Goal: Information Seeking & Learning: Learn about a topic

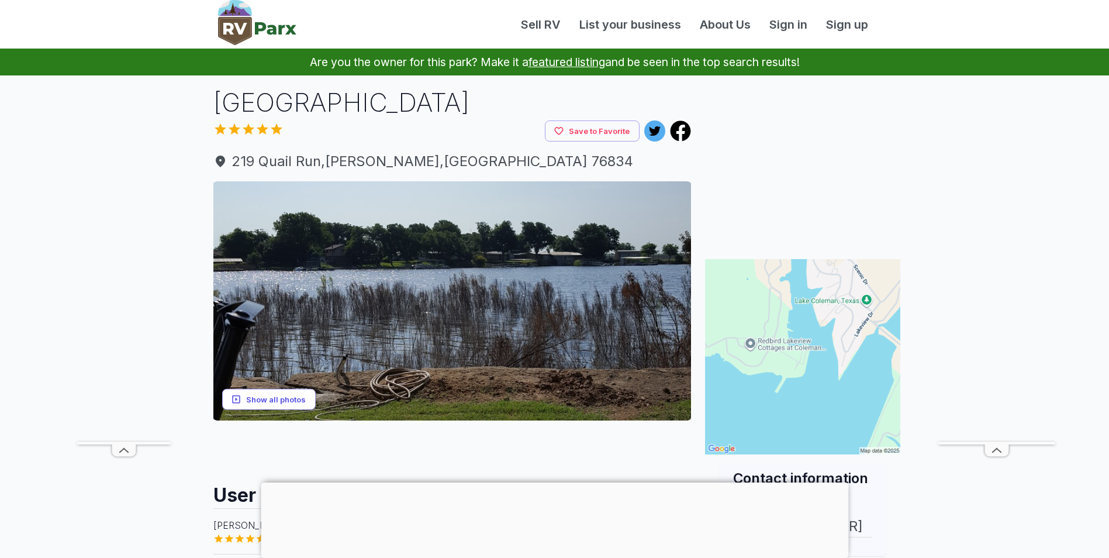
click at [268, 405] on button "Show all photos" at bounding box center [269, 399] width 94 height 22
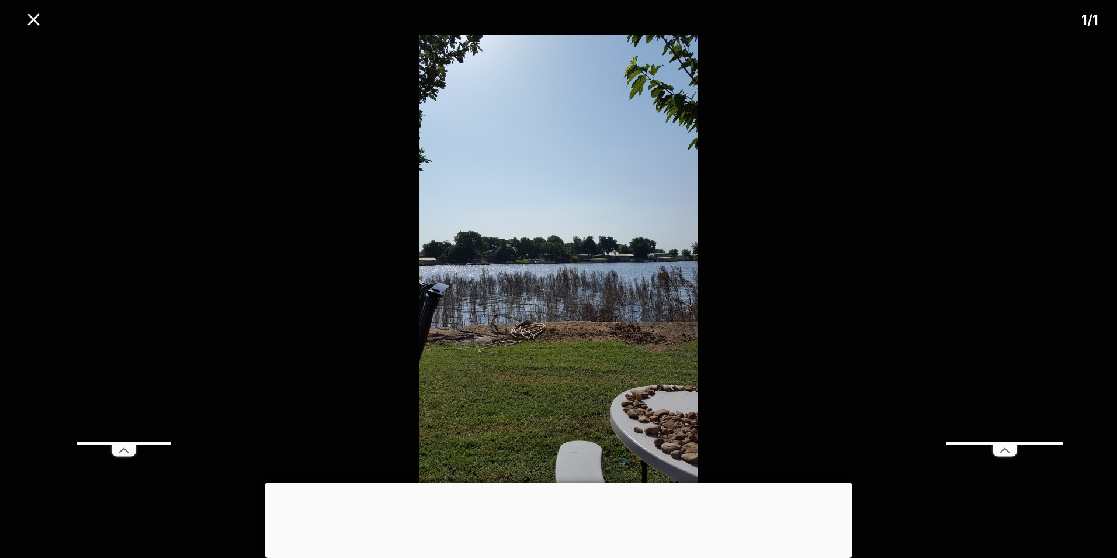
click at [559, 482] on div at bounding box center [558, 482] width 587 height 0
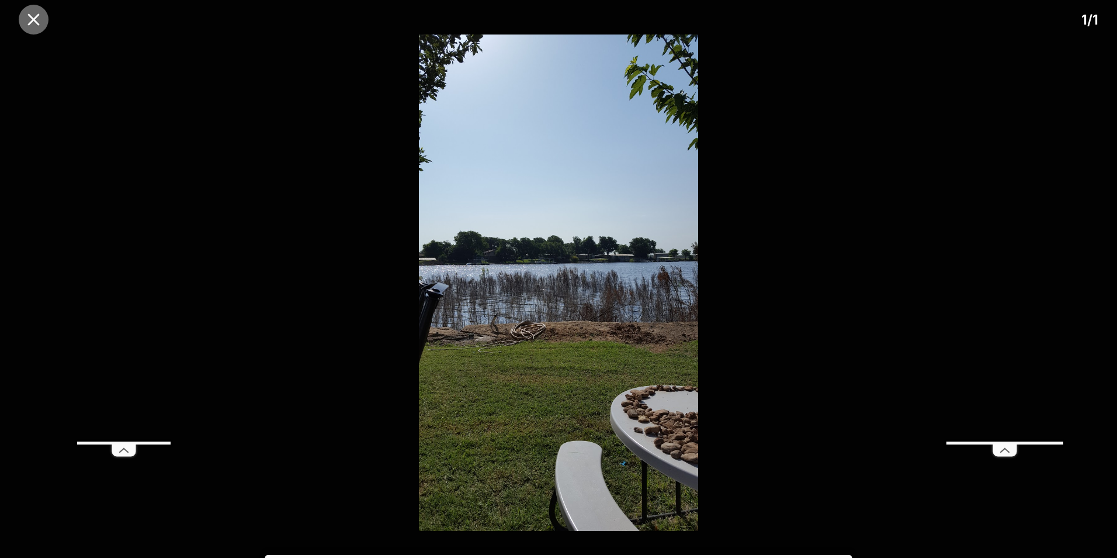
click at [38, 18] on icon "close" at bounding box center [33, 19] width 20 height 20
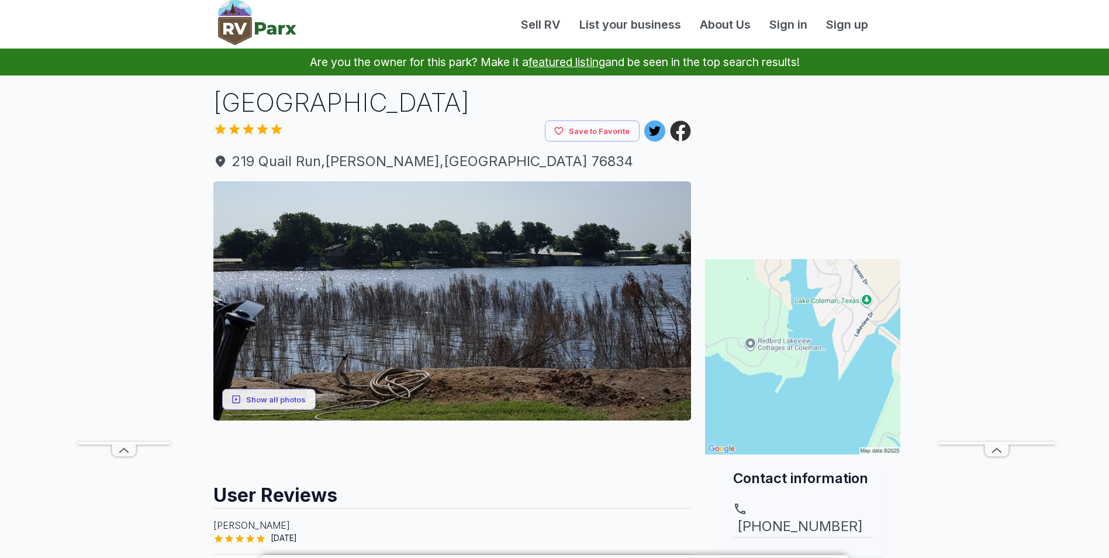
click at [682, 130] on icon at bounding box center [680, 130] width 21 height 21
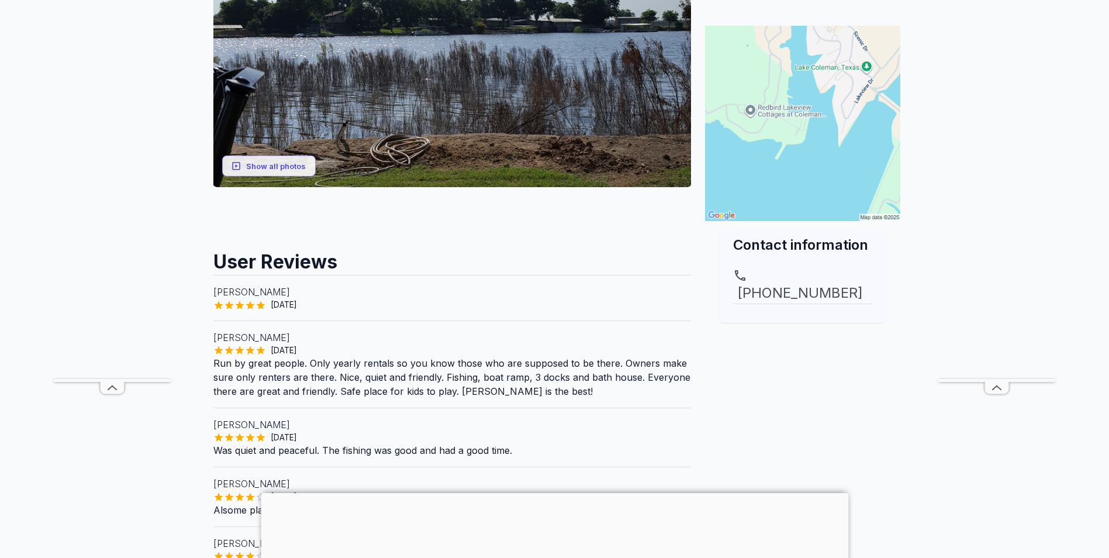
scroll to position [234, 0]
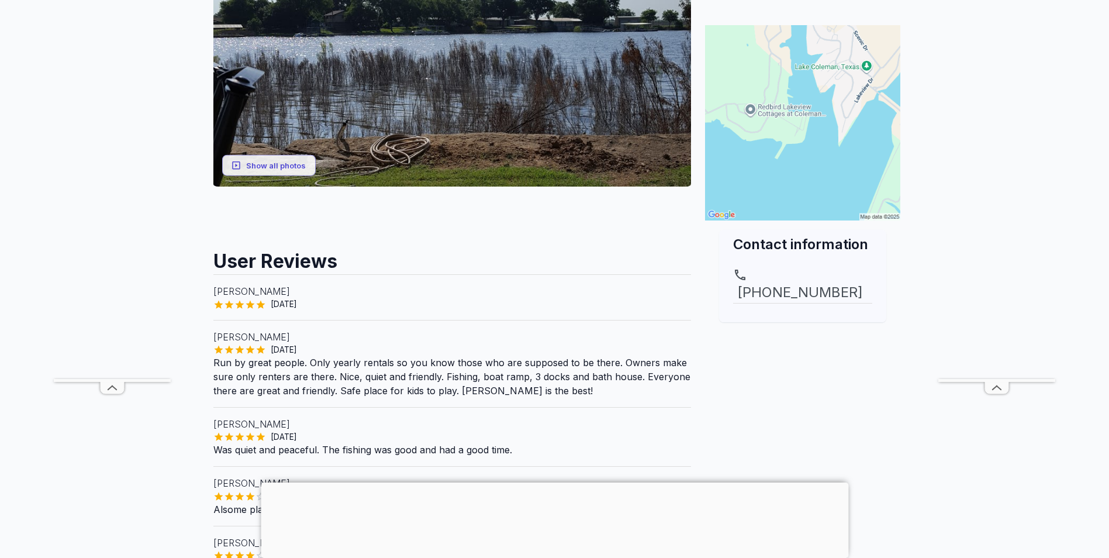
click at [559, 482] on div at bounding box center [554, 482] width 587 height 0
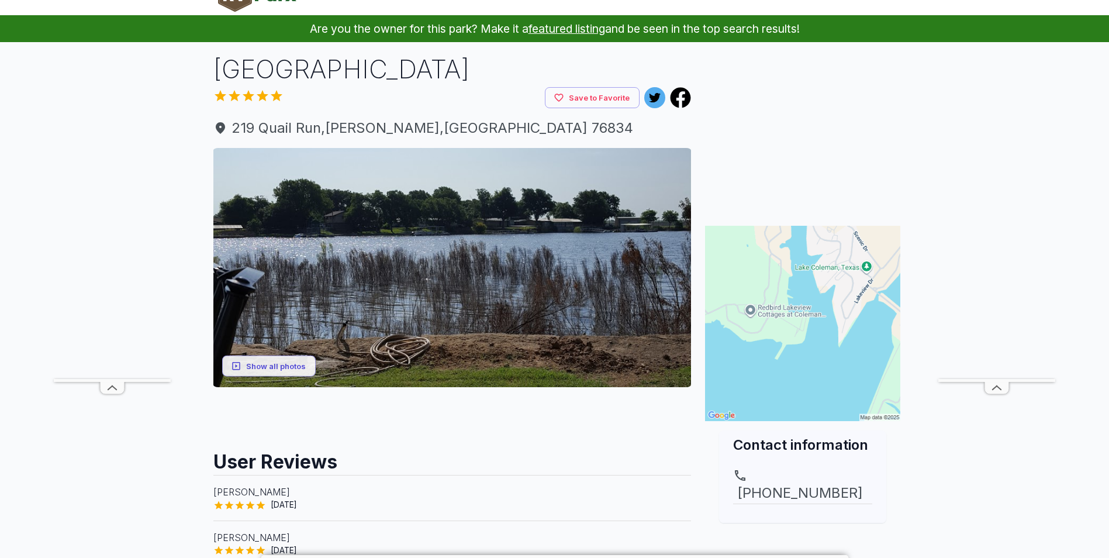
scroll to position [0, 0]
